Goal: Task Accomplishment & Management: Manage account settings

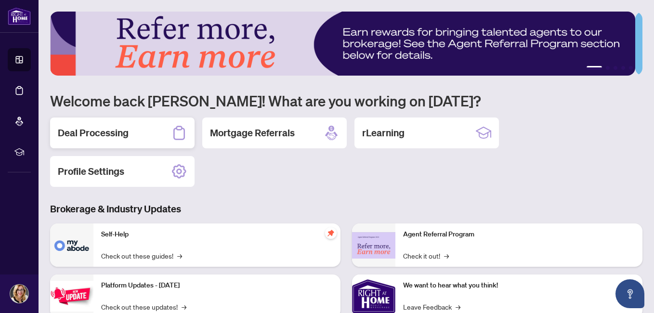
click at [121, 131] on h2 "Deal Processing" at bounding box center [93, 132] width 71 height 13
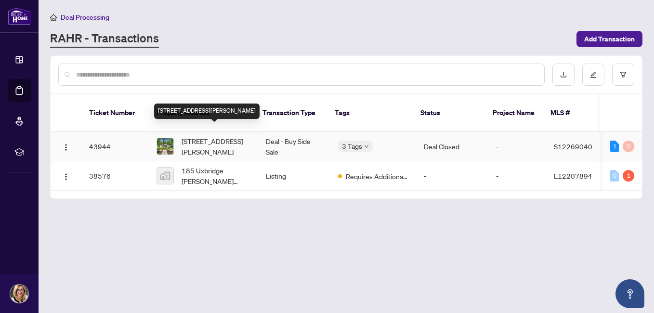
click at [198, 136] on span "3324 Amilia Dr, Ramara, Ontario L0K 1B0, Canada" at bounding box center [215, 146] width 69 height 21
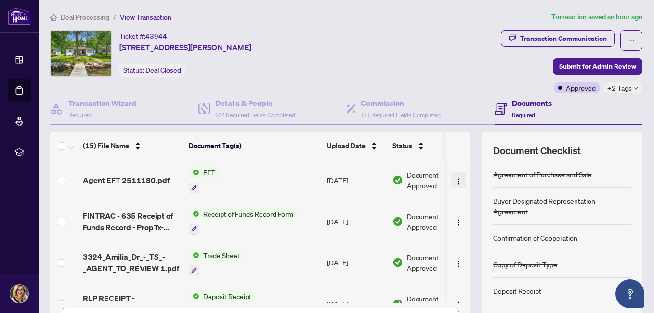
click at [454, 179] on img "button" at bounding box center [458, 182] width 8 height 8
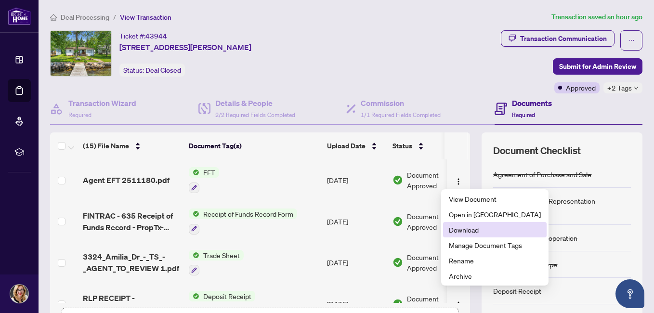
click at [459, 228] on span "Download" at bounding box center [495, 229] width 92 height 11
